Goal: Information Seeking & Learning: Check status

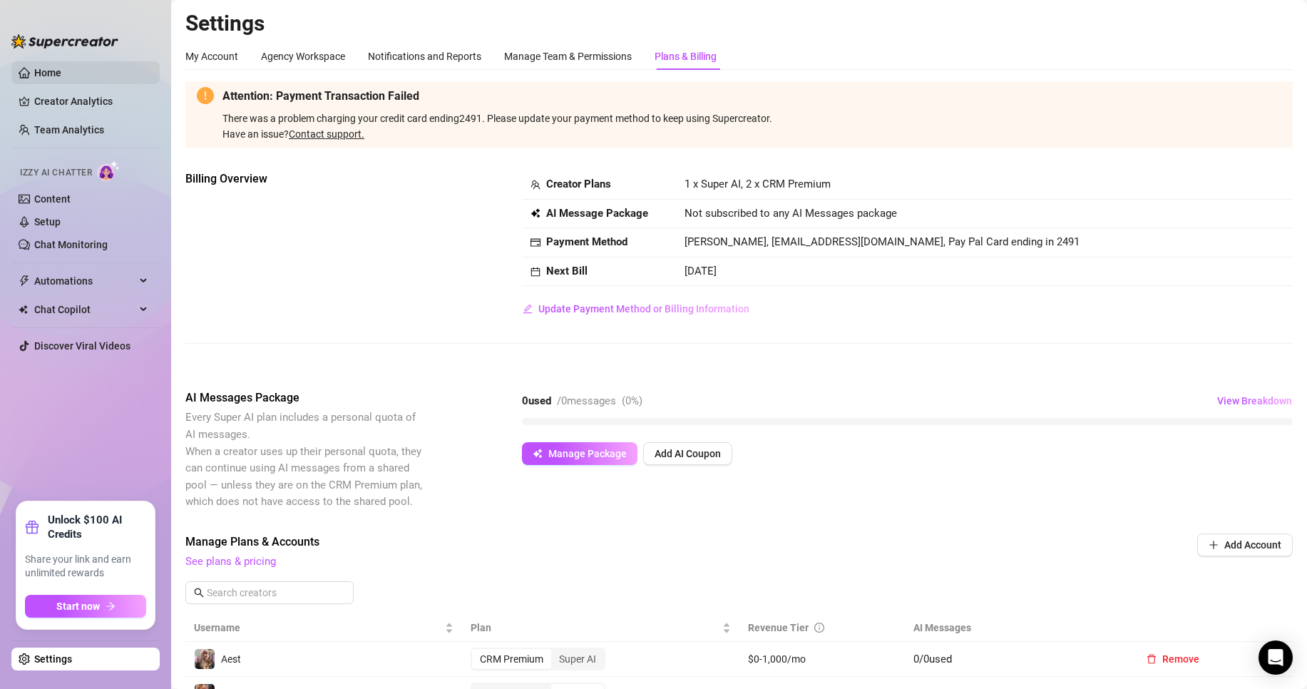
click at [61, 73] on link "Home" at bounding box center [47, 72] width 27 height 11
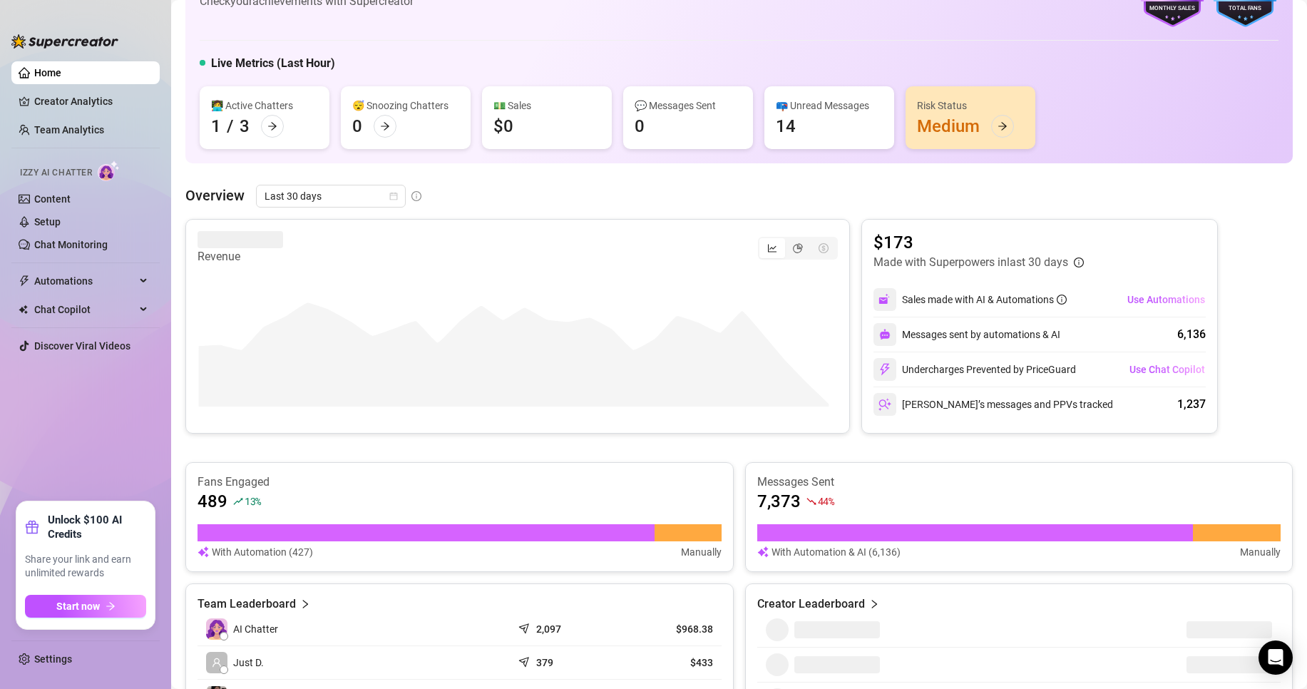
scroll to position [143, 0]
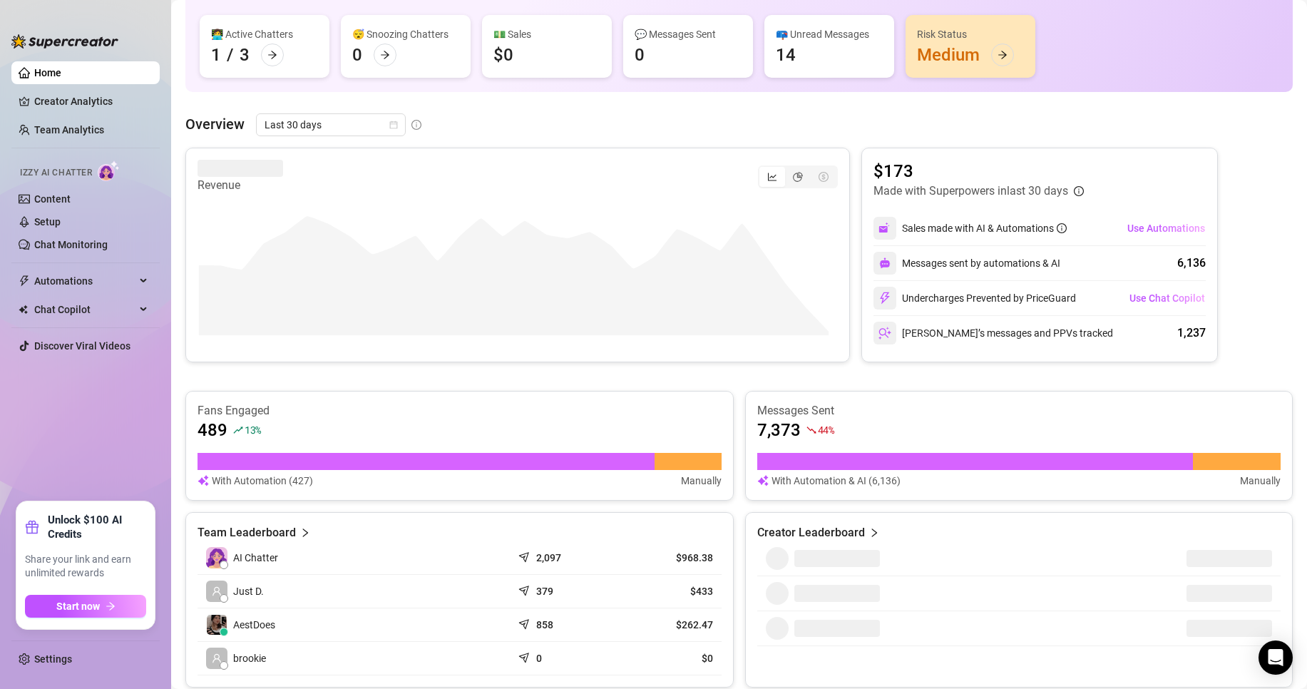
click at [189, 378] on div "Revenue $173 Made with Superpowers in last 30 days Sales made with AI & Automat…" at bounding box center [738, 418] width 1107 height 540
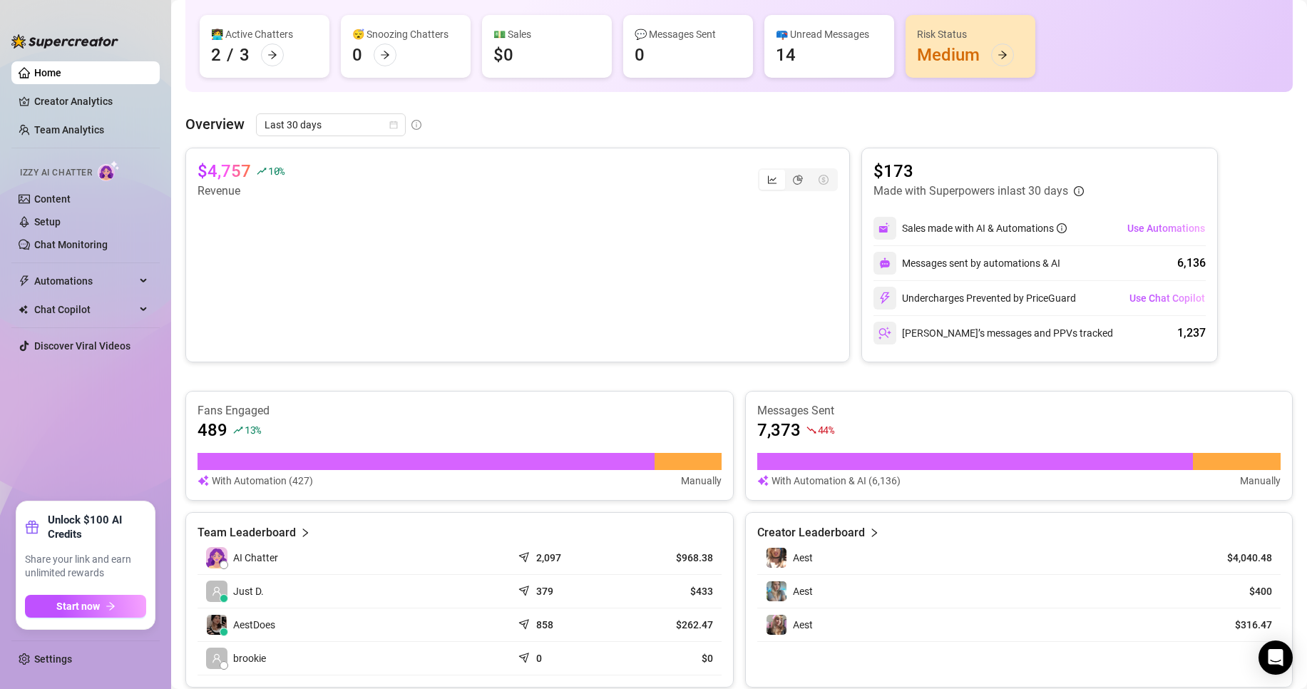
drag, startPoint x: 306, startPoint y: 577, endPoint x: 263, endPoint y: 594, distance: 46.1
click at [306, 578] on td "Just D." at bounding box center [355, 592] width 314 height 34
click at [259, 592] on span "Just D." at bounding box center [248, 591] width 31 height 16
drag, startPoint x: 85, startPoint y: 31, endPoint x: 92, endPoint y: 29, distance: 7.4
click at [89, 24] on div at bounding box center [64, 34] width 107 height 43
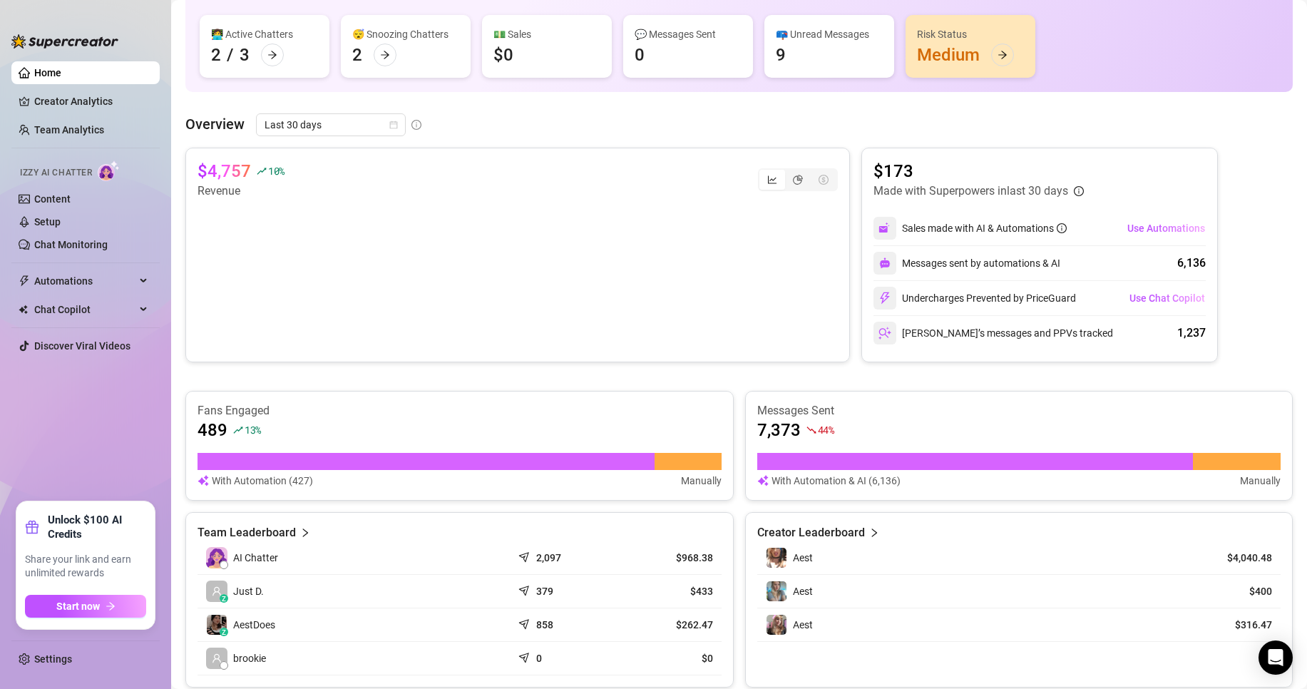
click at [219, 593] on icon "user" at bounding box center [217, 591] width 10 height 10
click at [217, 591] on icon "user" at bounding box center [217, 591] width 10 height 10
